Goal: Navigation & Orientation: Find specific page/section

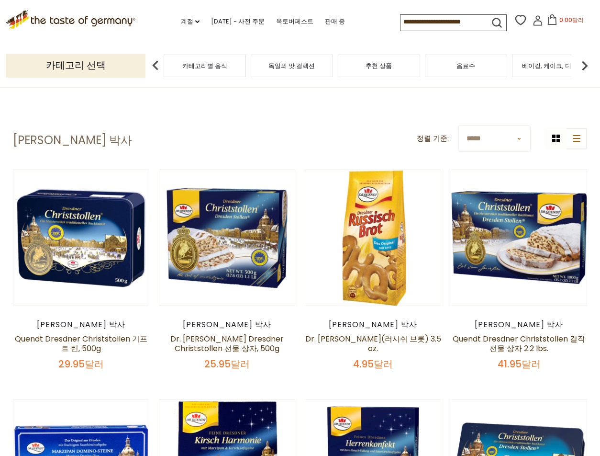
click at [205, 67] on font "카테고리별 음식" at bounding box center [204, 65] width 45 height 9
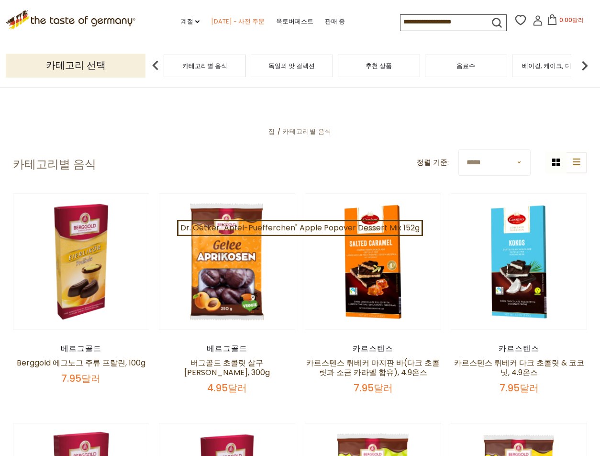
click at [249, 20] on font "[DATE] - 사전 주문" at bounding box center [238, 21] width 54 height 9
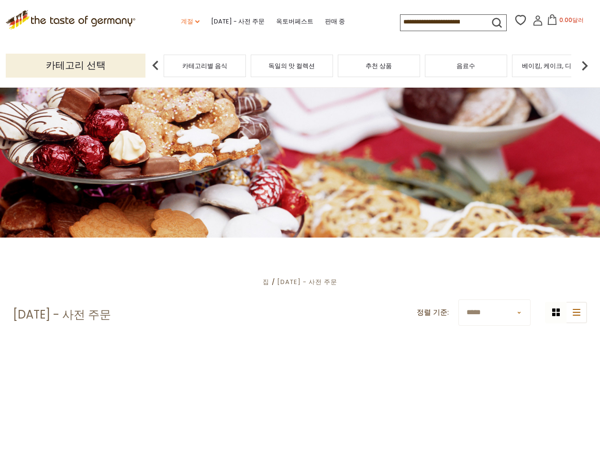
click at [181, 20] on font "계절" at bounding box center [187, 21] width 12 height 9
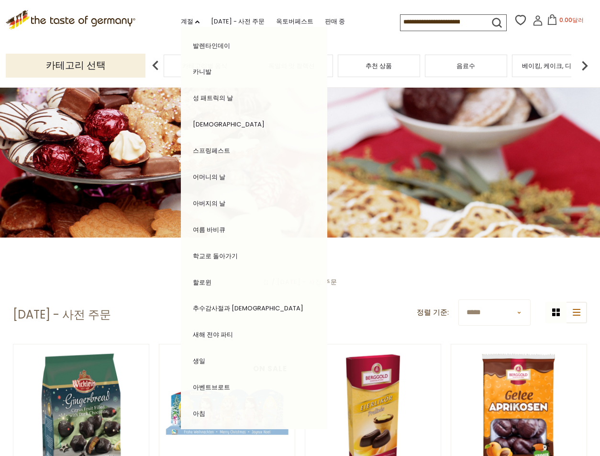
scroll to position [88, 0]
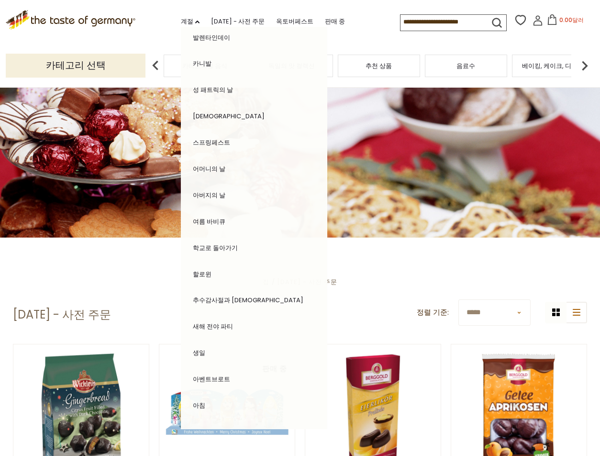
click at [199, 270] on font "할로윈" at bounding box center [202, 273] width 19 height 9
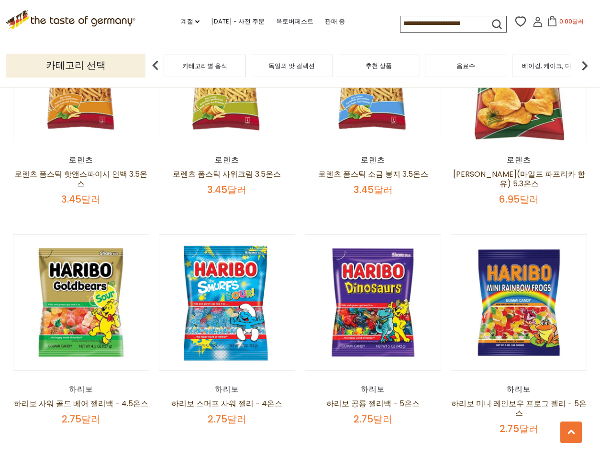
scroll to position [2106, 0]
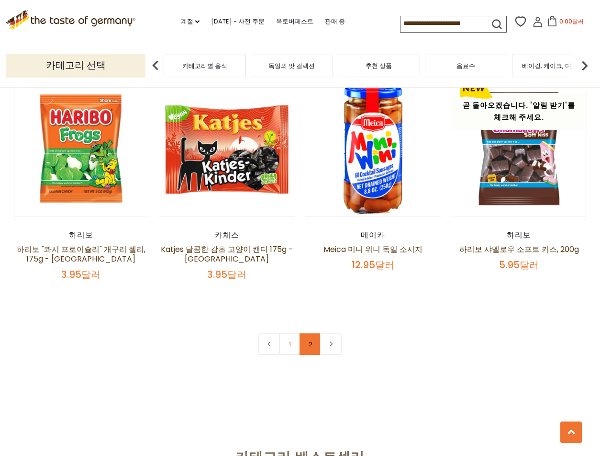
click at [317, 343] on link "2" at bounding box center [311, 344] width 22 height 22
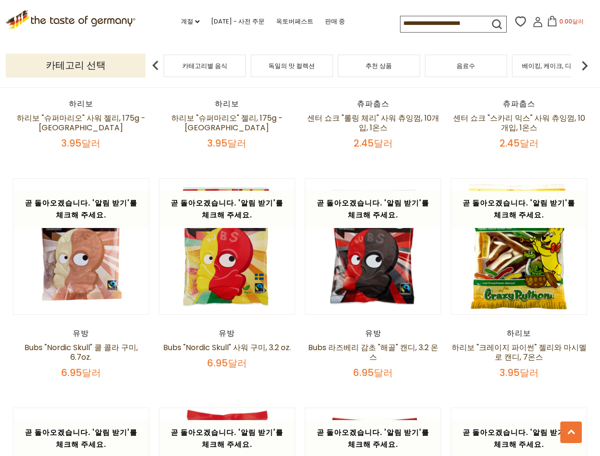
scroll to position [0, 0]
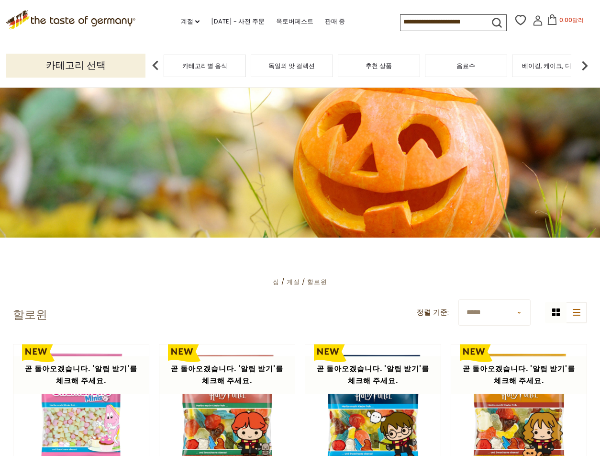
drag, startPoint x: 555, startPoint y: 255, endPoint x: 436, endPoint y: -25, distance: 304.1
click at [181, 26] on link "계절 dropdown_arrow" at bounding box center [190, 21] width 19 height 11
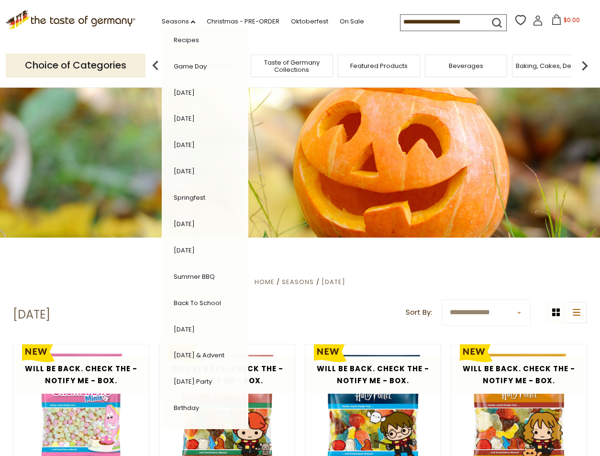
scroll to position [88, 0]
